Goal: Task Accomplishment & Management: Manage account settings

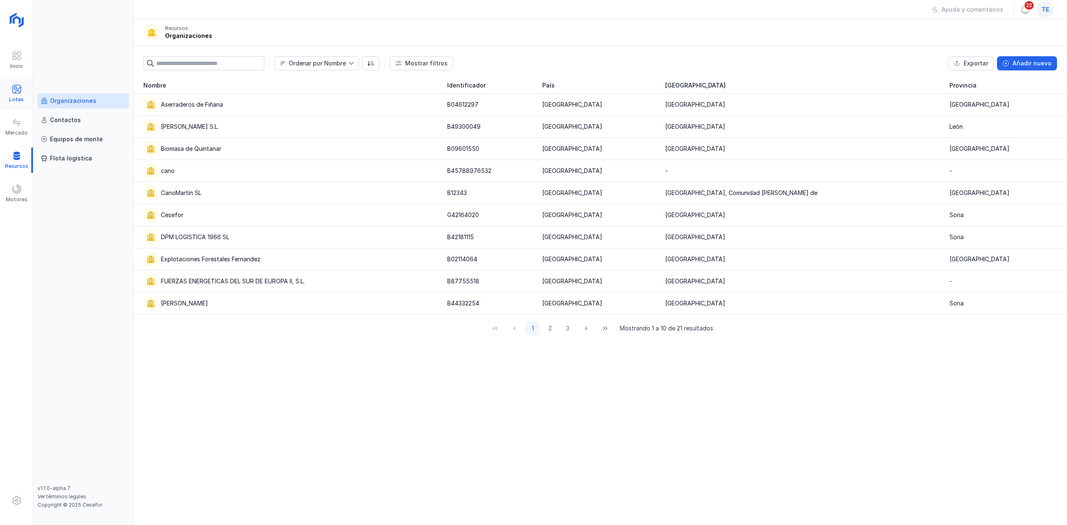
click at [17, 102] on div "Lotes" at bounding box center [16, 99] width 15 height 7
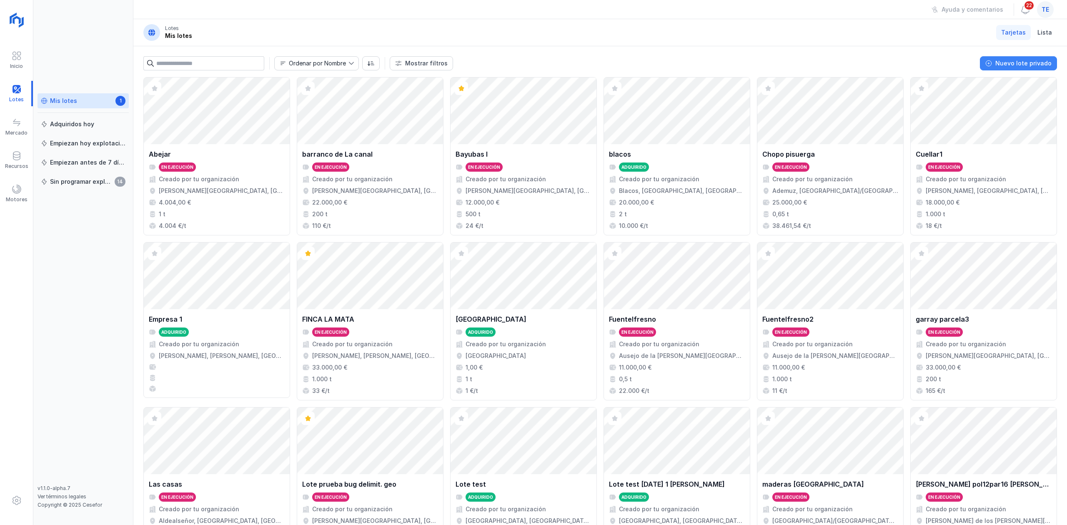
click at [1033, 59] on div "Nuevo lote privado" at bounding box center [1023, 63] width 56 height 8
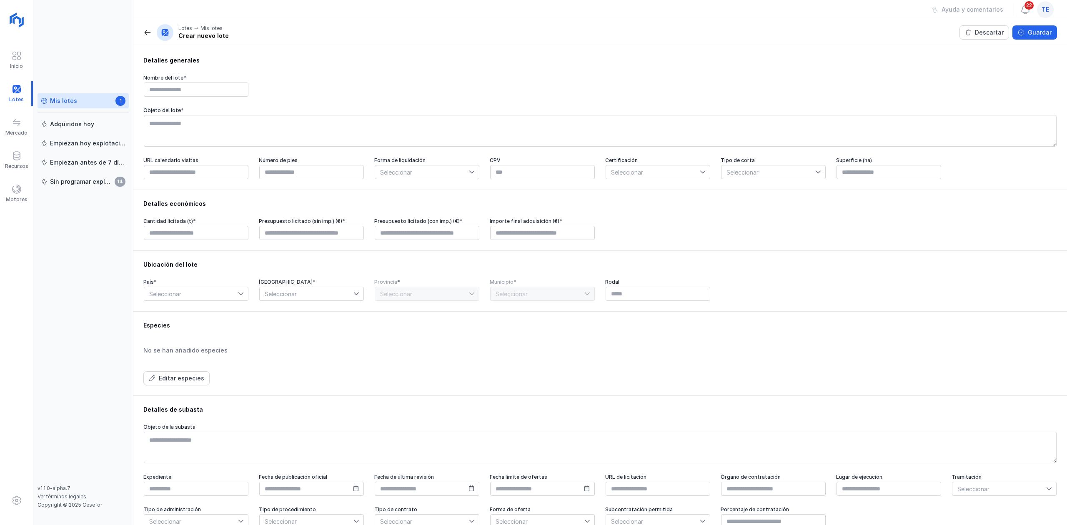
click at [52, 106] on link "Mis lotes 1" at bounding box center [83, 100] width 91 height 15
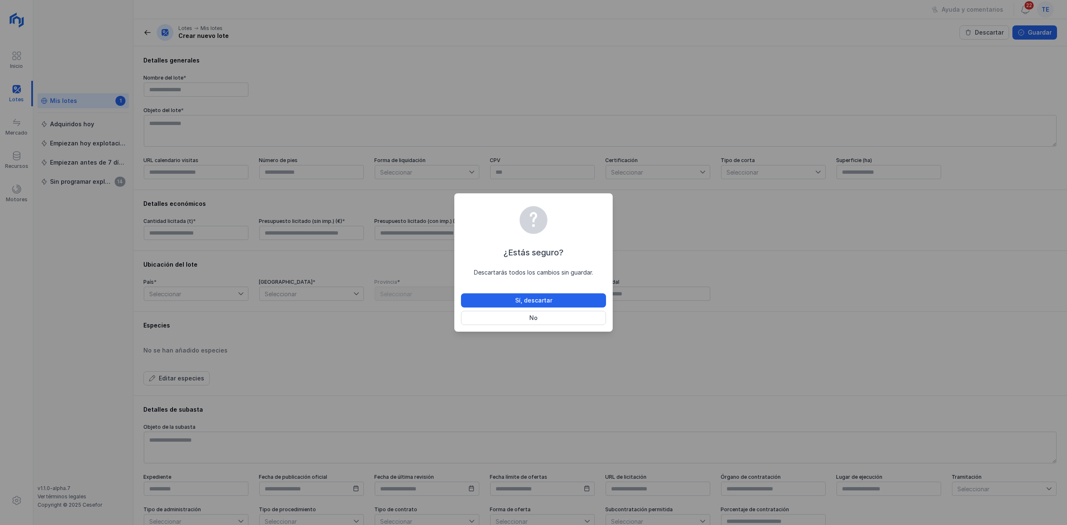
click at [566, 292] on div "¿Estás seguro? Descartarás todos los cambios sin guardar. Sí, descartar No" at bounding box center [533, 264] width 145 height 122
click at [566, 299] on button "Sí, descartar" at bounding box center [533, 300] width 145 height 14
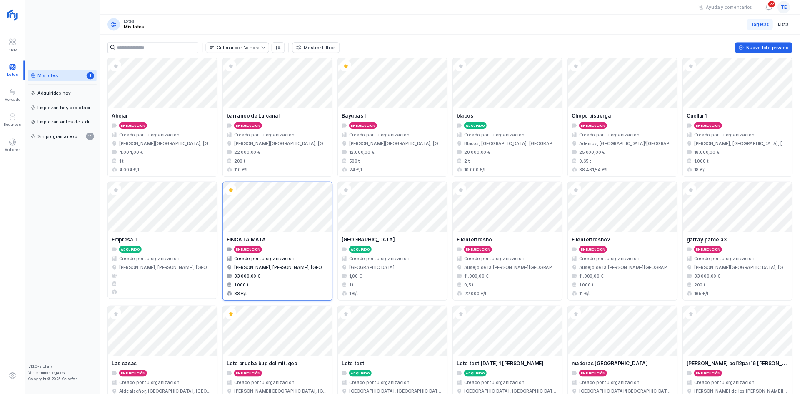
scroll to position [244, 0]
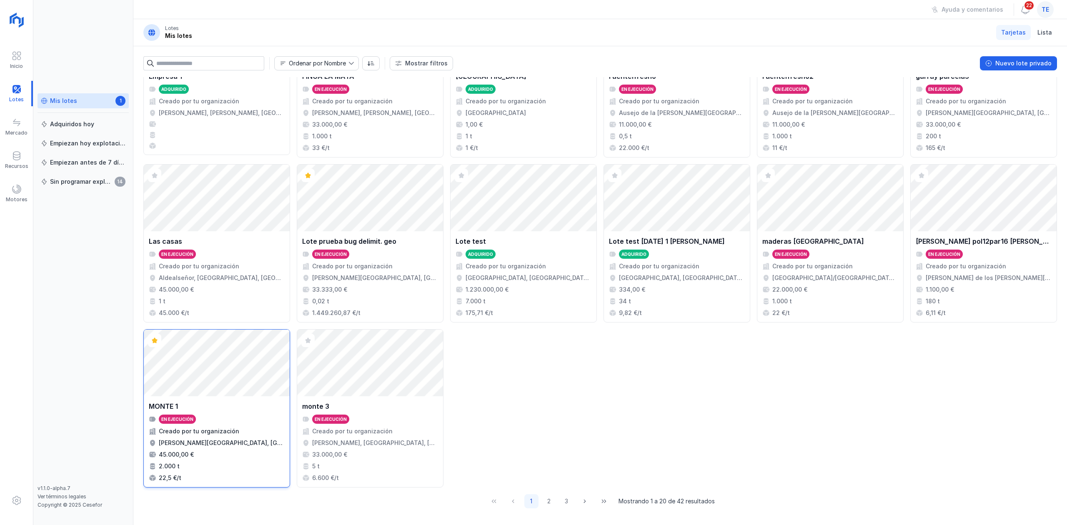
click at [290, 387] on div "Abrir lote" at bounding box center [217, 363] width 146 height 67
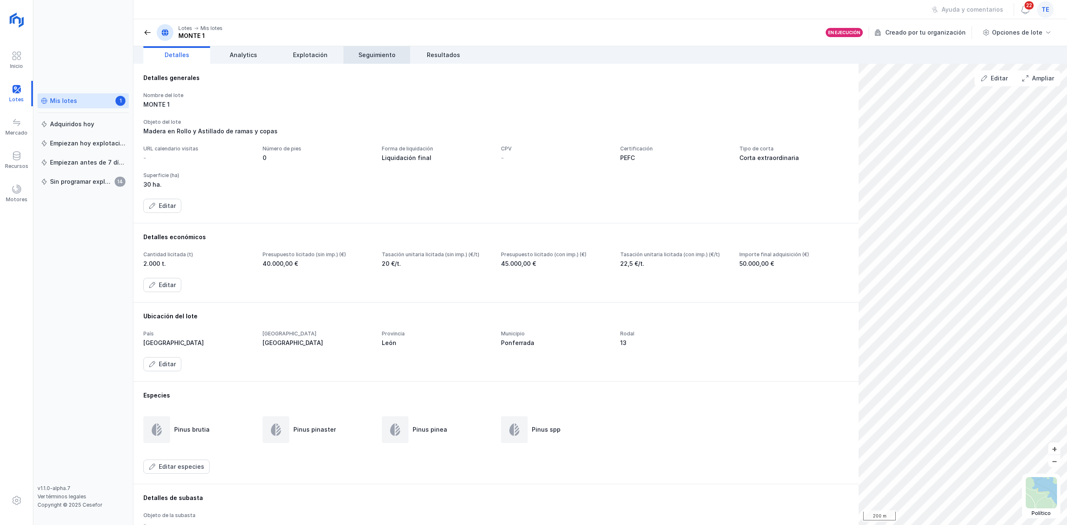
click at [356, 54] on link "Seguimiento" at bounding box center [376, 55] width 67 height 18
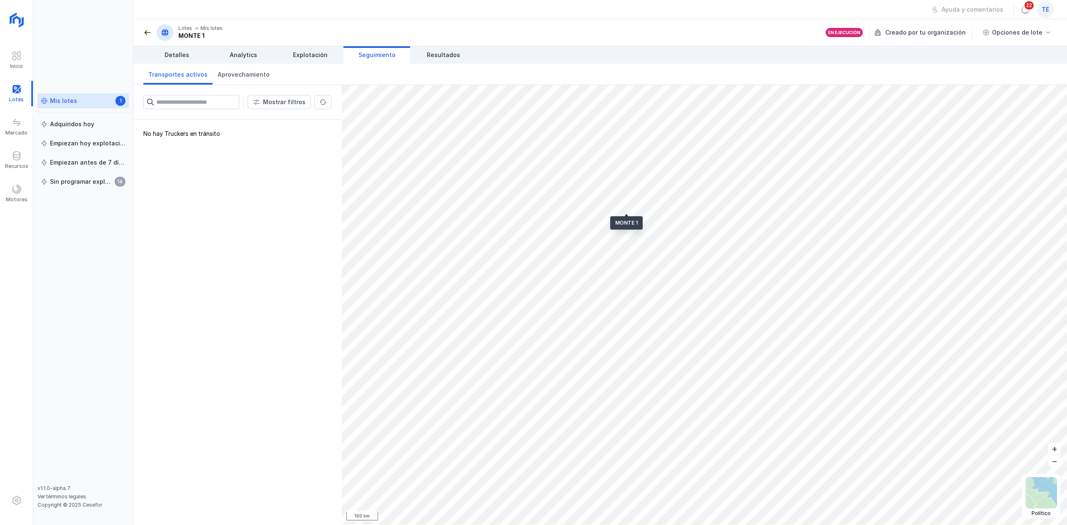
click at [323, 45] on header "Lotes Mis lotes MONTE 1 En ejecución Creado por tu organización Opciones de lote" at bounding box center [600, 32] width 934 height 27
click at [926, 525] on html "Inicio Lotes Mercado Recursos Motores Mis lotes 1 Adquiridos [DATE] Empiezan [D…" at bounding box center [533, 262] width 1067 height 525
click at [296, 59] on link "Explotación" at bounding box center [310, 55] width 67 height 18
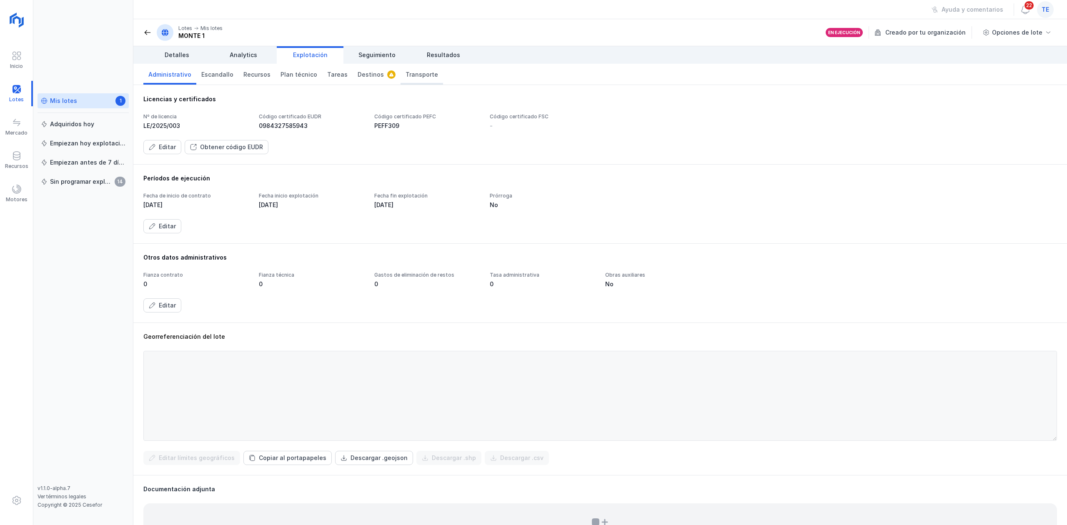
click at [409, 77] on span "Transporte" at bounding box center [422, 74] width 33 height 8
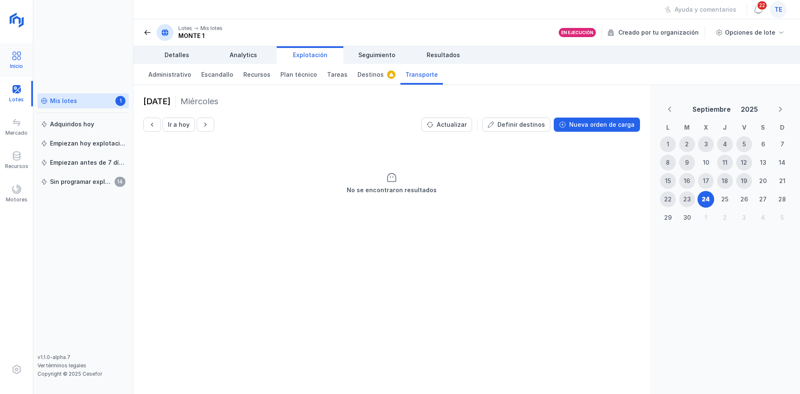
click at [27, 55] on div "Inicio" at bounding box center [16, 60] width 33 height 25
